Goal: Entertainment & Leisure: Consume media (video, audio)

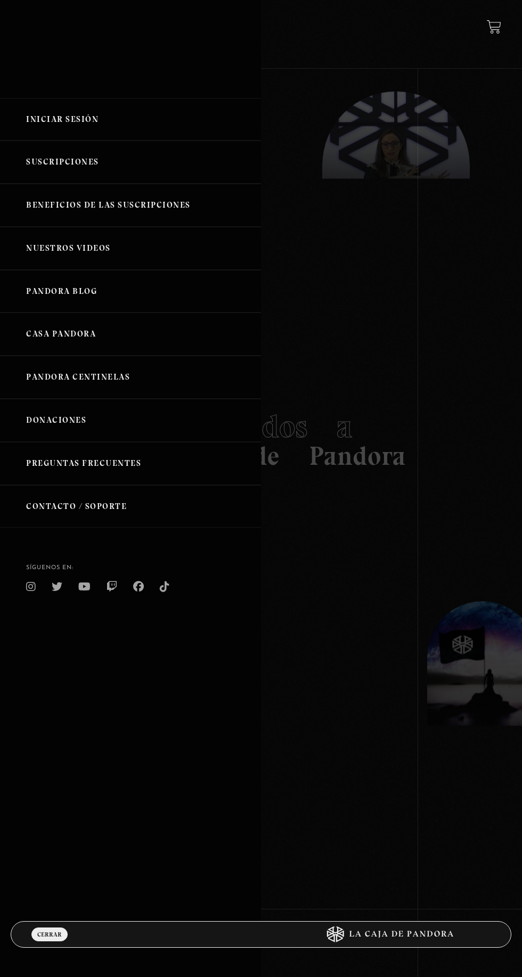
click at [30, 132] on link "Iniciar Sesión" at bounding box center [130, 119] width 261 height 43
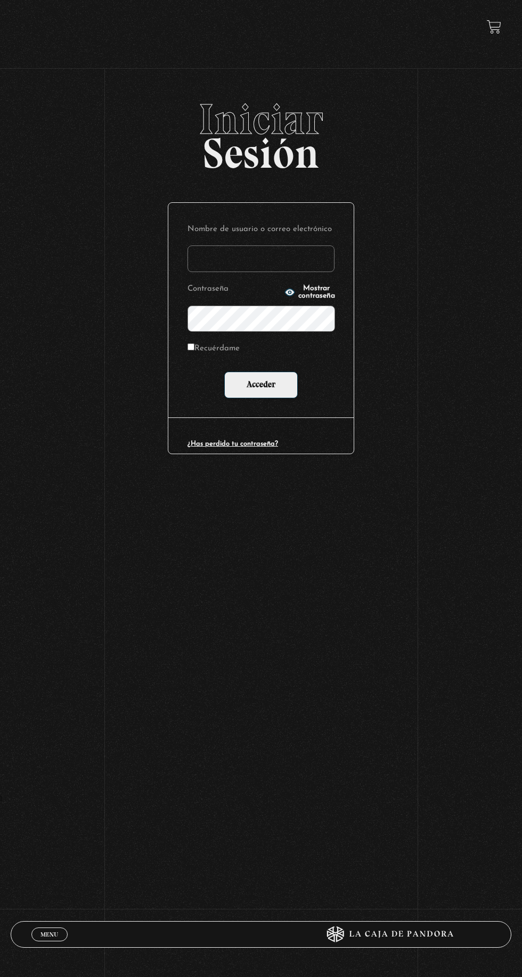
click at [298, 296] on span "Mostrar contraseña" at bounding box center [316, 292] width 37 height 15
click at [267, 264] on input "Nombre de usuario o correo electrónico" at bounding box center [260, 258] width 147 height 27
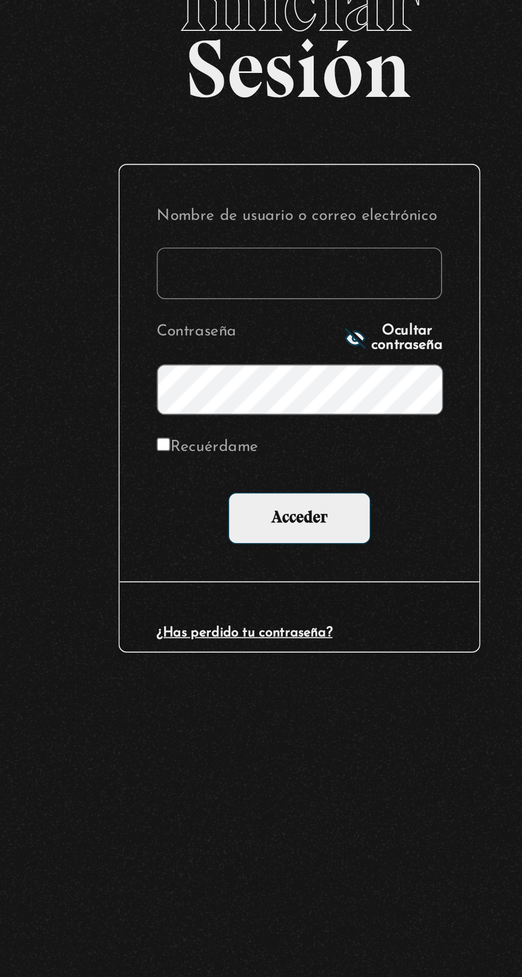
type input "ksolisvalverde@gmail.com"
click at [224, 372] on input "Acceder" at bounding box center [260, 385] width 73 height 27
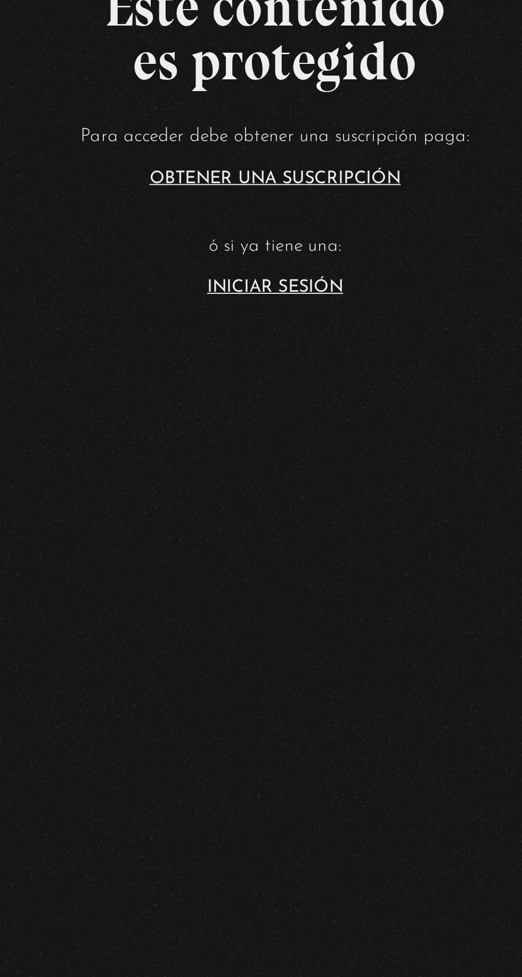
scroll to position [234, 0]
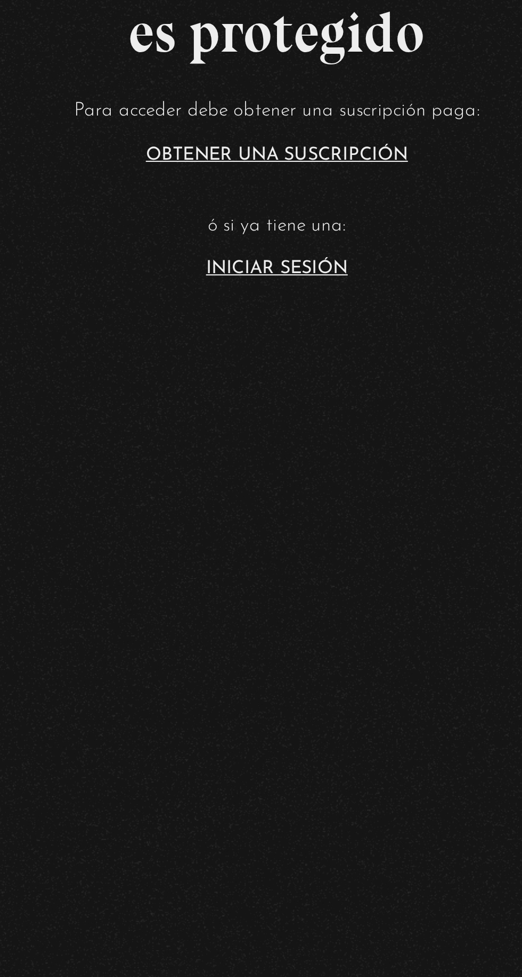
click at [273, 544] on section "Este contenido es protegido Para acceder debe obtener una suscripción paga: Obt…" at bounding box center [261, 378] width 522 height 782
click at [290, 498] on link "Iniciar Sesión" at bounding box center [260, 493] width 67 height 9
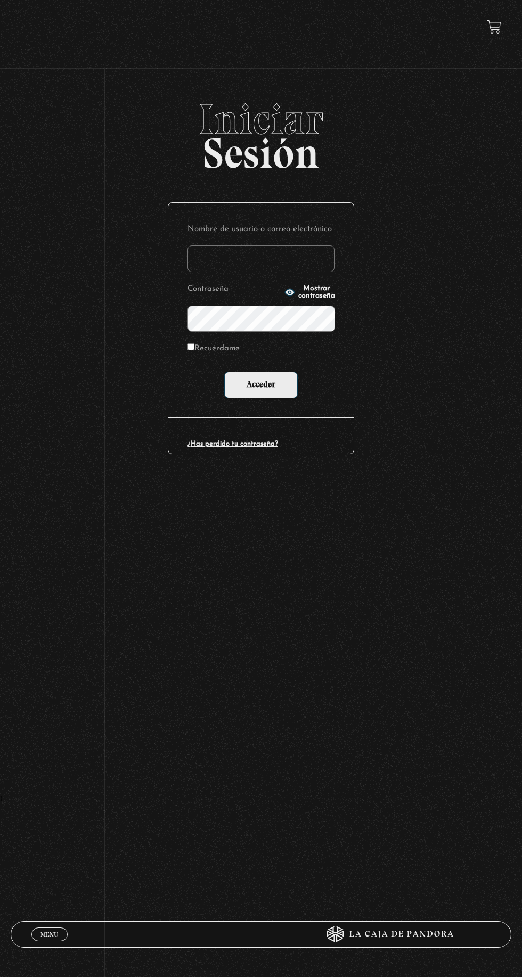
click at [296, 265] on input "Nombre de usuario o correo electrónico" at bounding box center [260, 258] width 147 height 27
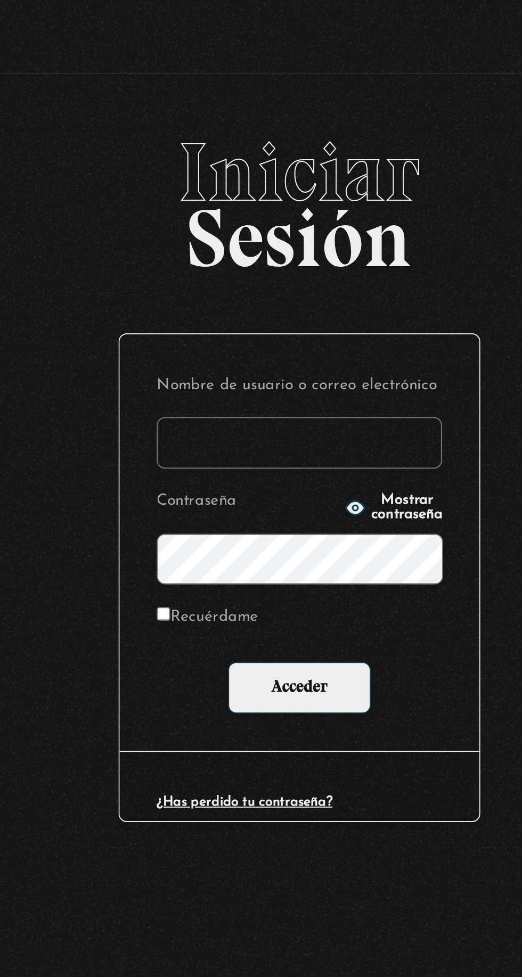
type input "[EMAIL_ADDRESS][DOMAIN_NAME]"
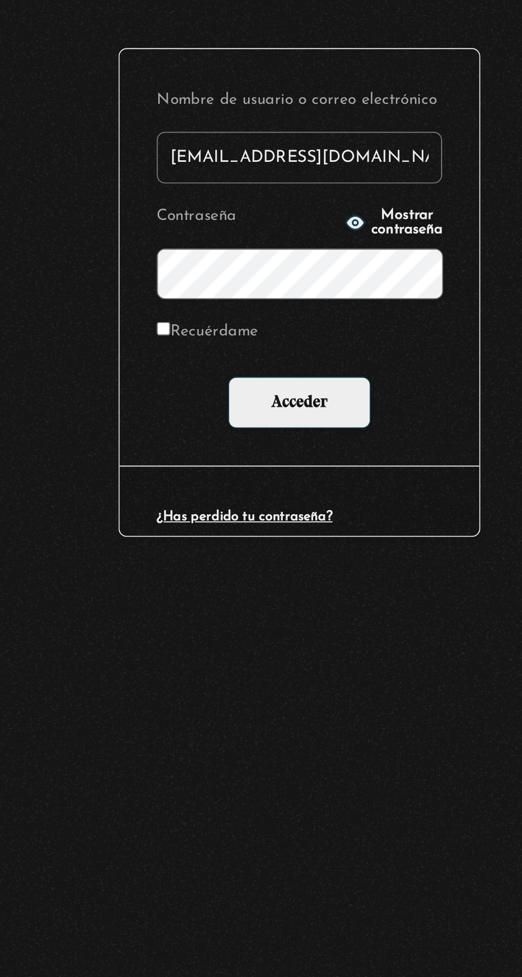
click at [284, 298] on icon "button" at bounding box center [289, 292] width 11 height 11
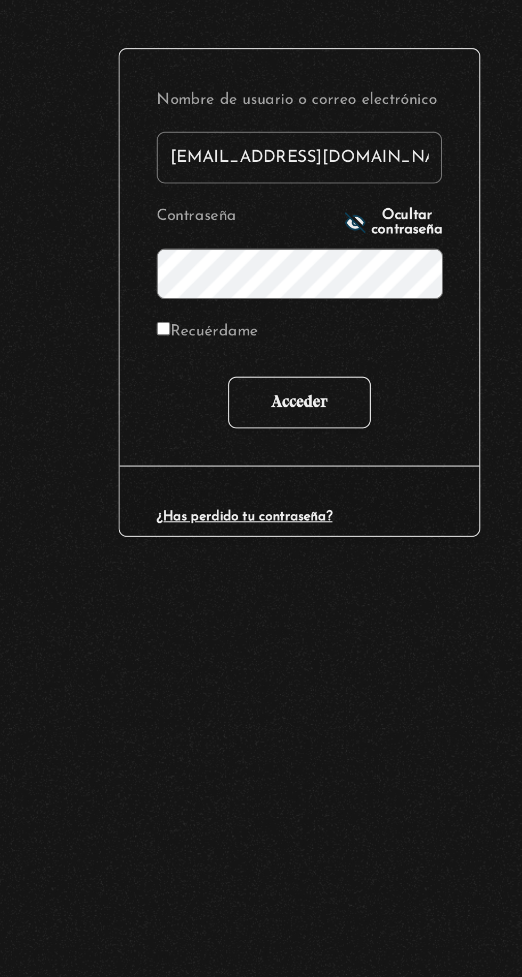
click at [289, 391] on input "Acceder" at bounding box center [260, 385] width 73 height 27
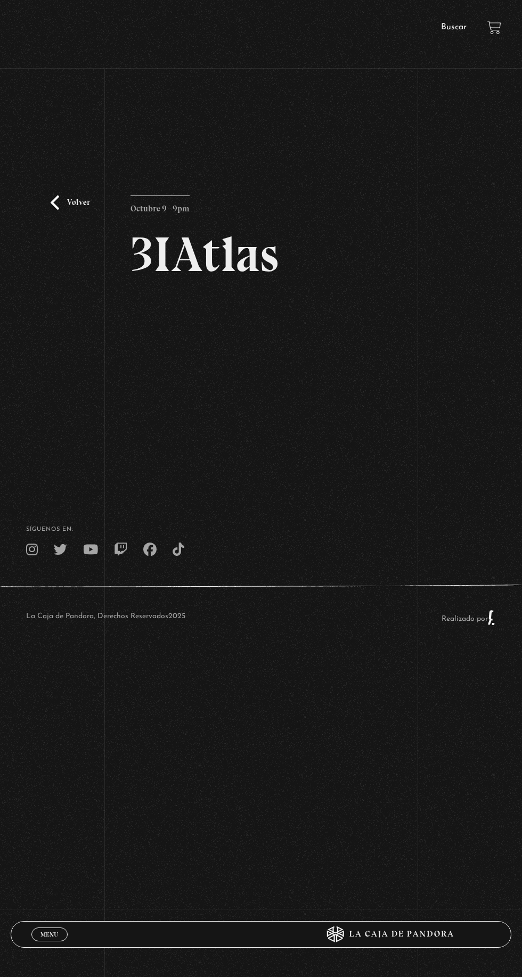
click at [383, 456] on div "Volver Octubre 9 - 9pm 3IAtlas" at bounding box center [260, 328] width 260 height 267
